Goal: Task Accomplishment & Management: Complete application form

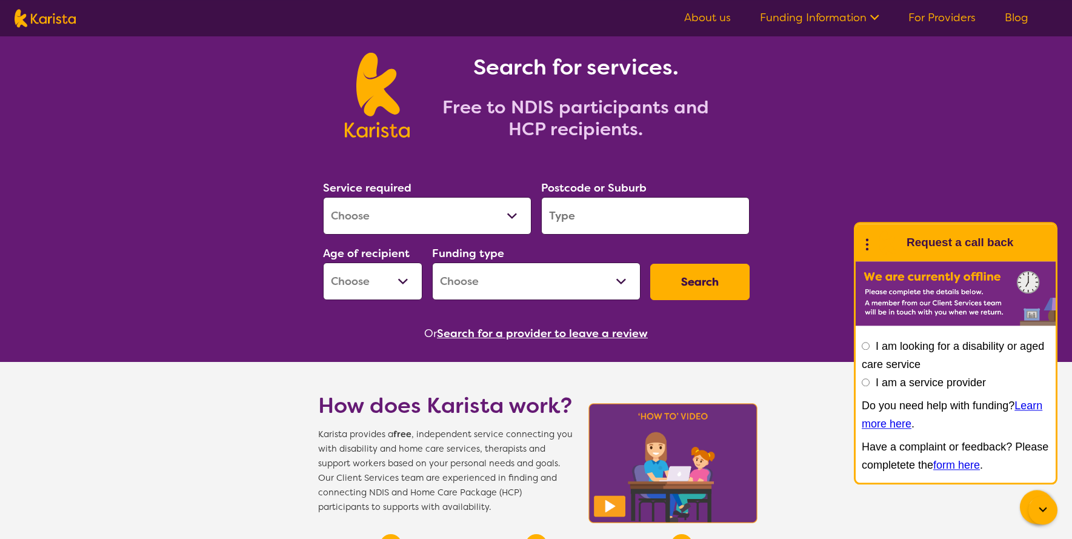
scroll to position [48, 0]
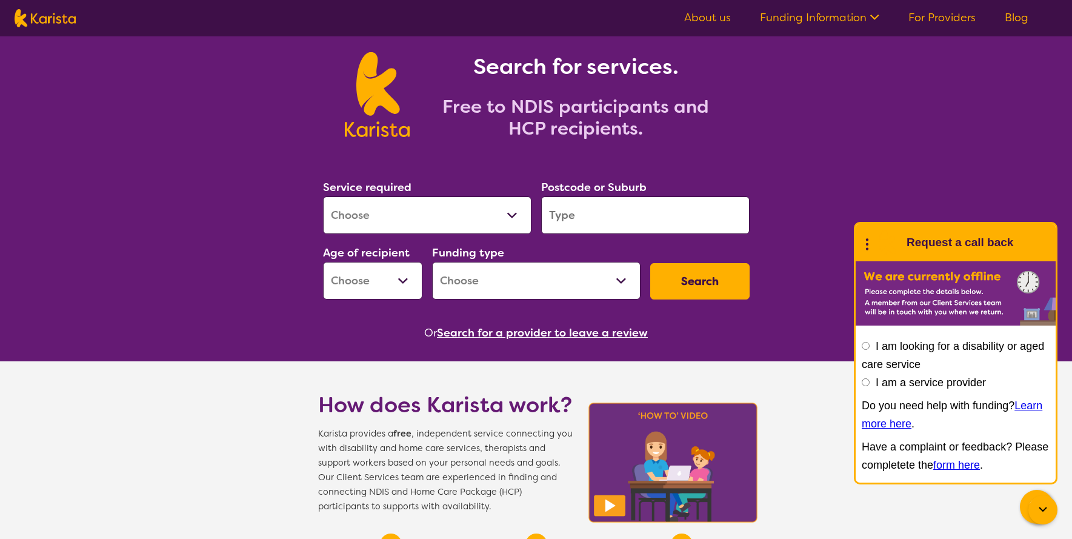
click at [323, 196] on select "Allied Health Assistant Assessment ([MEDICAL_DATA] or [MEDICAL_DATA]) Behaviour…" at bounding box center [427, 215] width 209 height 38
select select "[MEDICAL_DATA]"
click option "[MEDICAL_DATA]" at bounding box center [0, 0] width 0 height 0
click at [629, 200] on input "search" at bounding box center [645, 215] width 209 height 38
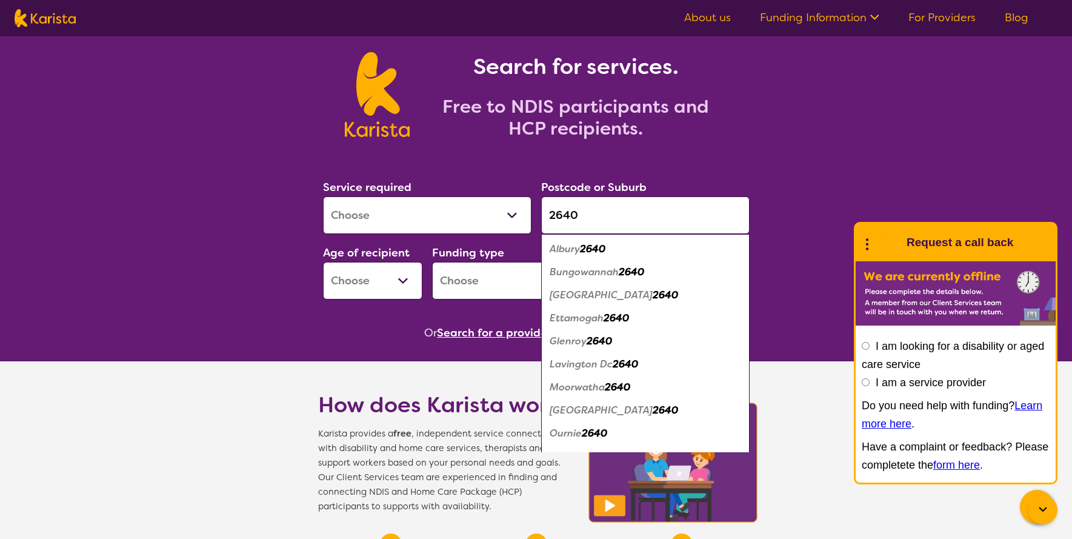
type input "2640"
drag, startPoint x: 602, startPoint y: 239, endPoint x: 595, endPoint y: 249, distance: 12.1
click at [595, 249] on div "Albury 2640" at bounding box center [645, 249] width 196 height 23
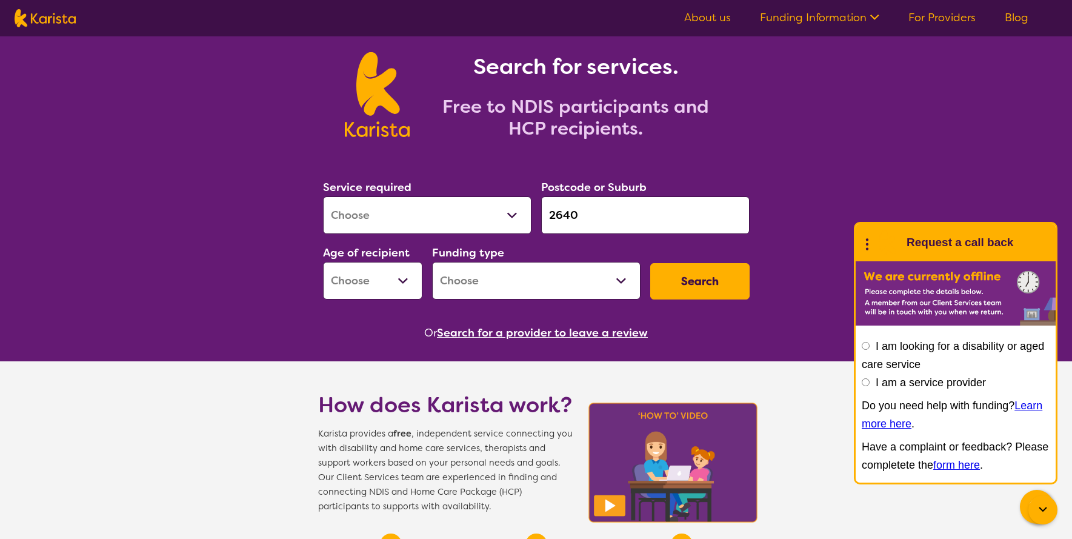
select select "EC"
click option "Early Childhood - 0 to 9" at bounding box center [0, 0] width 0 height 0
select select "NDIS"
click option "National Disability Insurance Scheme (NDIS)" at bounding box center [0, 0] width 0 height 0
click at [692, 270] on button "Search" at bounding box center [699, 281] width 99 height 36
